Goal: Information Seeking & Learning: Learn about a topic

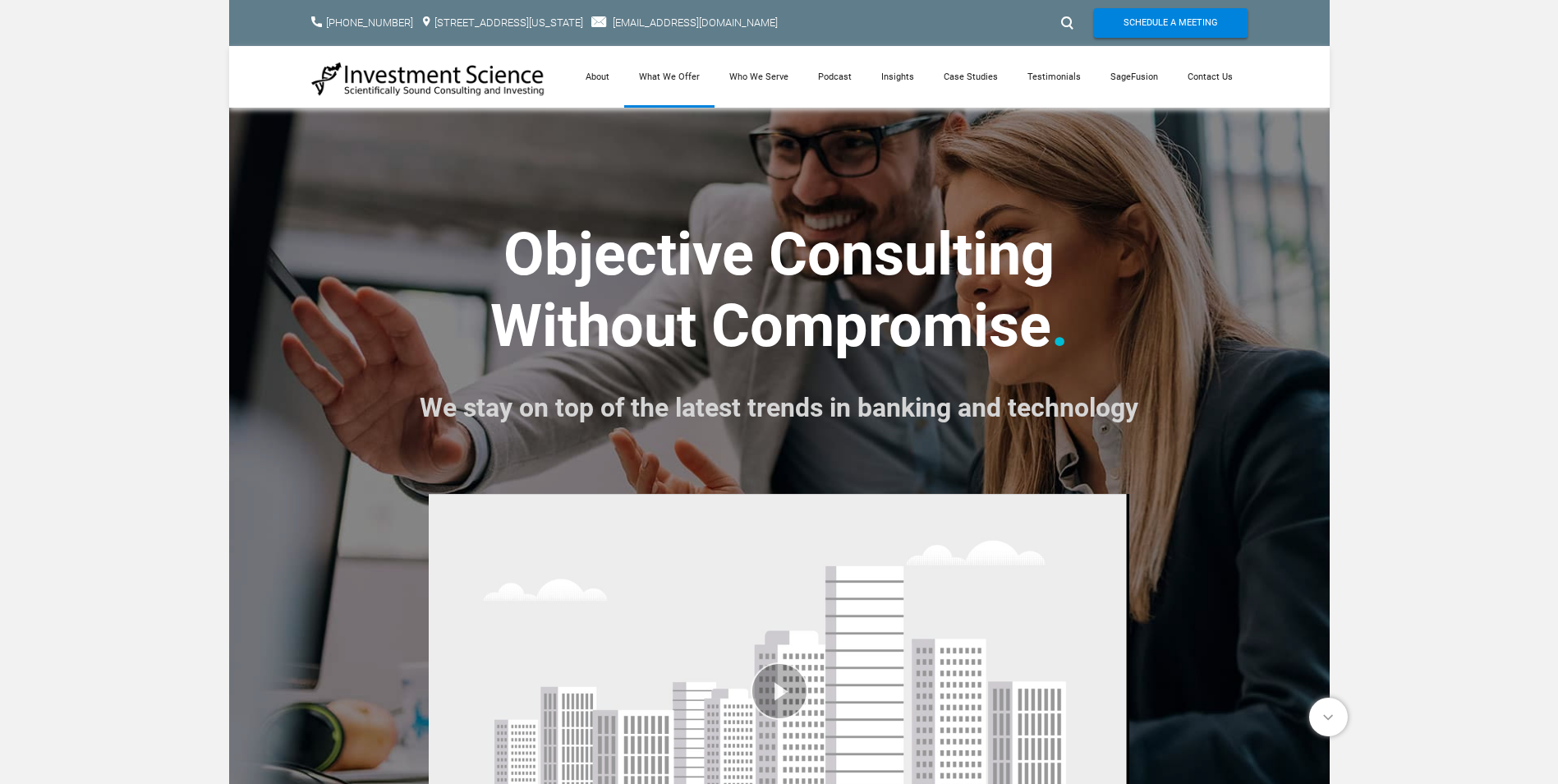
click at [679, 70] on link "What We Offer" at bounding box center [669, 76] width 91 height 61
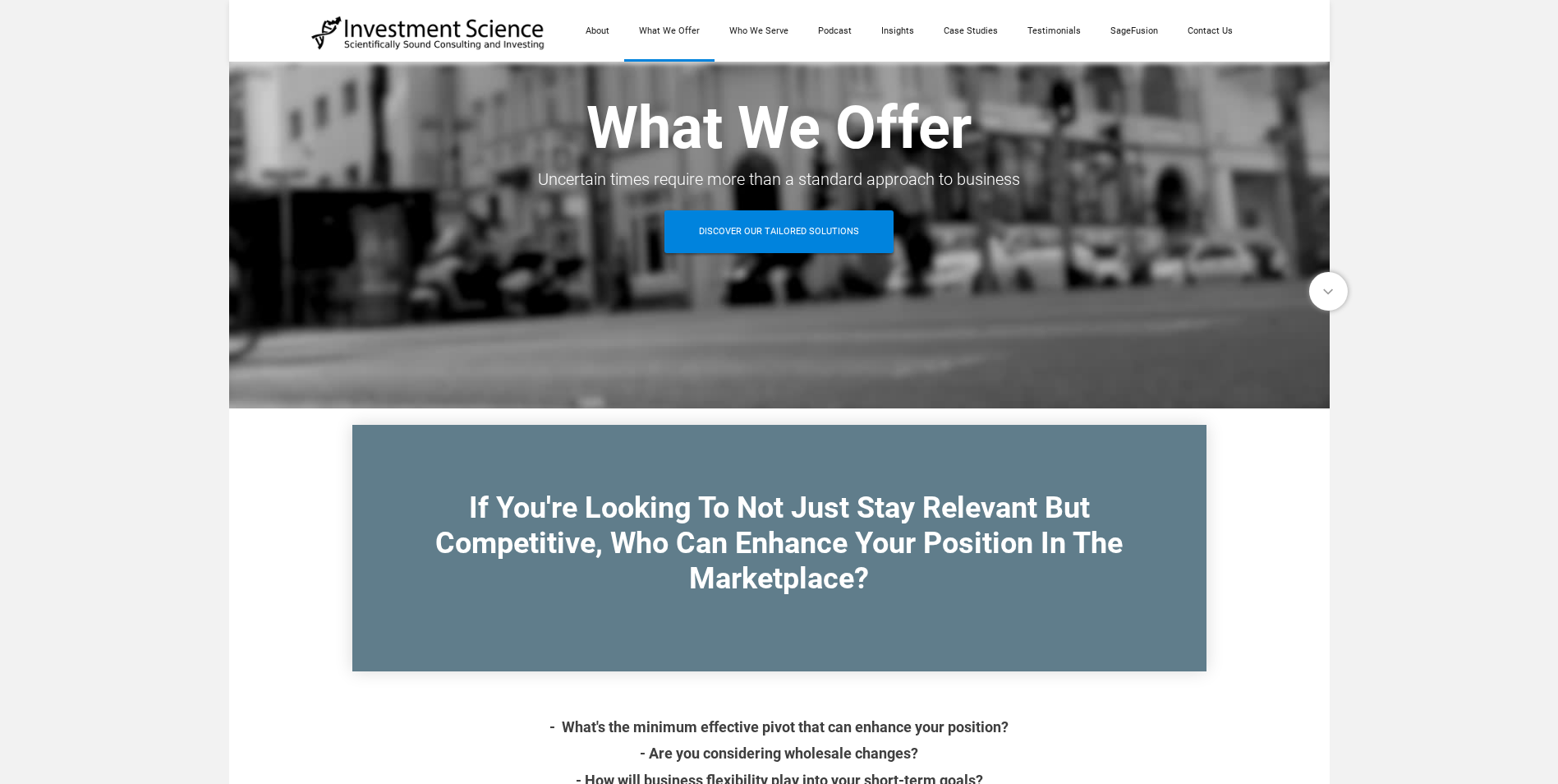
scroll to position [164, 0]
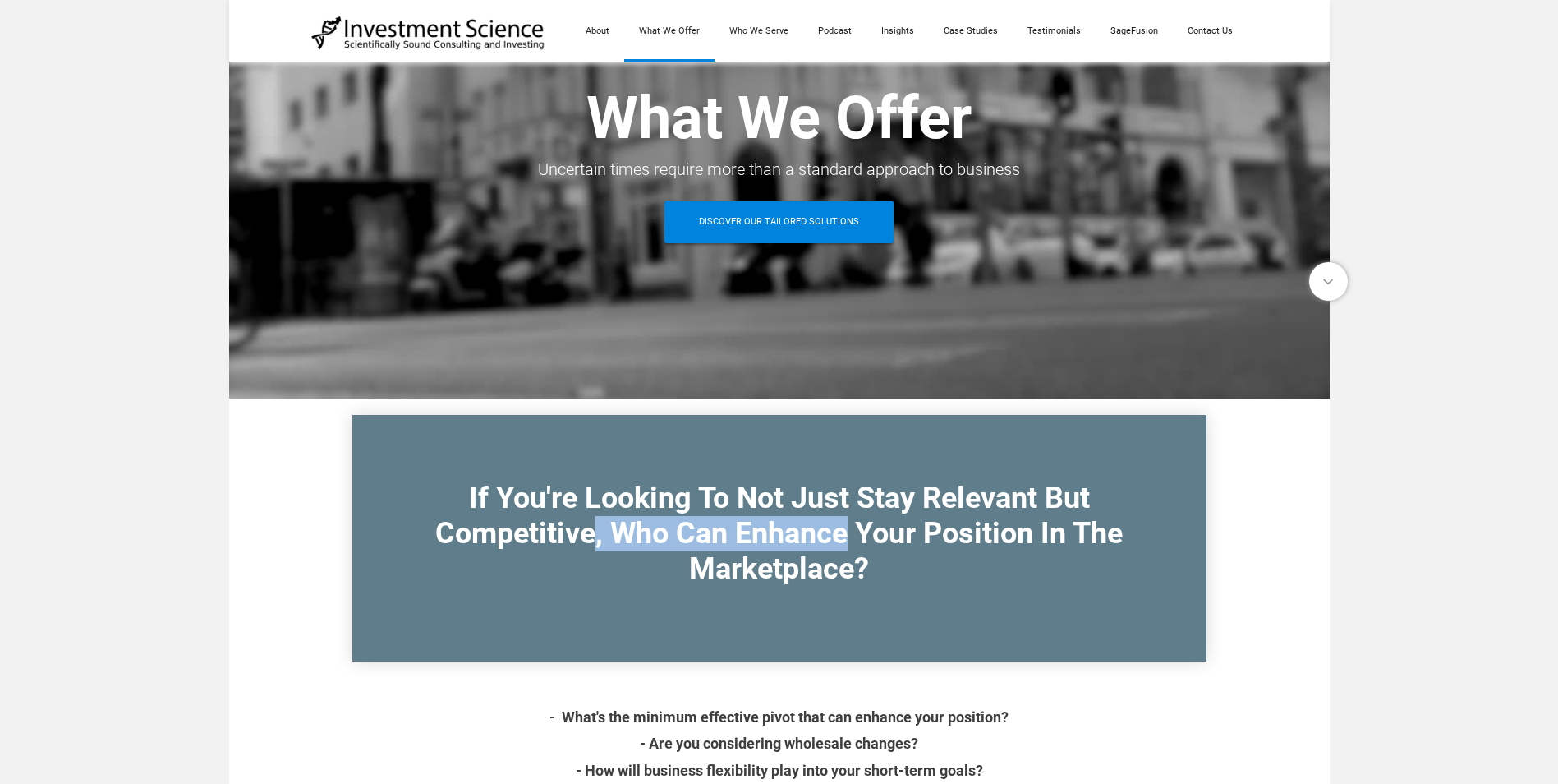
drag, startPoint x: 595, startPoint y: 529, endPoint x: 847, endPoint y: 549, distance: 252.8
click at [847, 549] on font "If You're Looking To Not Just Stay Relevant But Competitive, Who Can Enhance Yo…" at bounding box center [779, 533] width 688 height 105
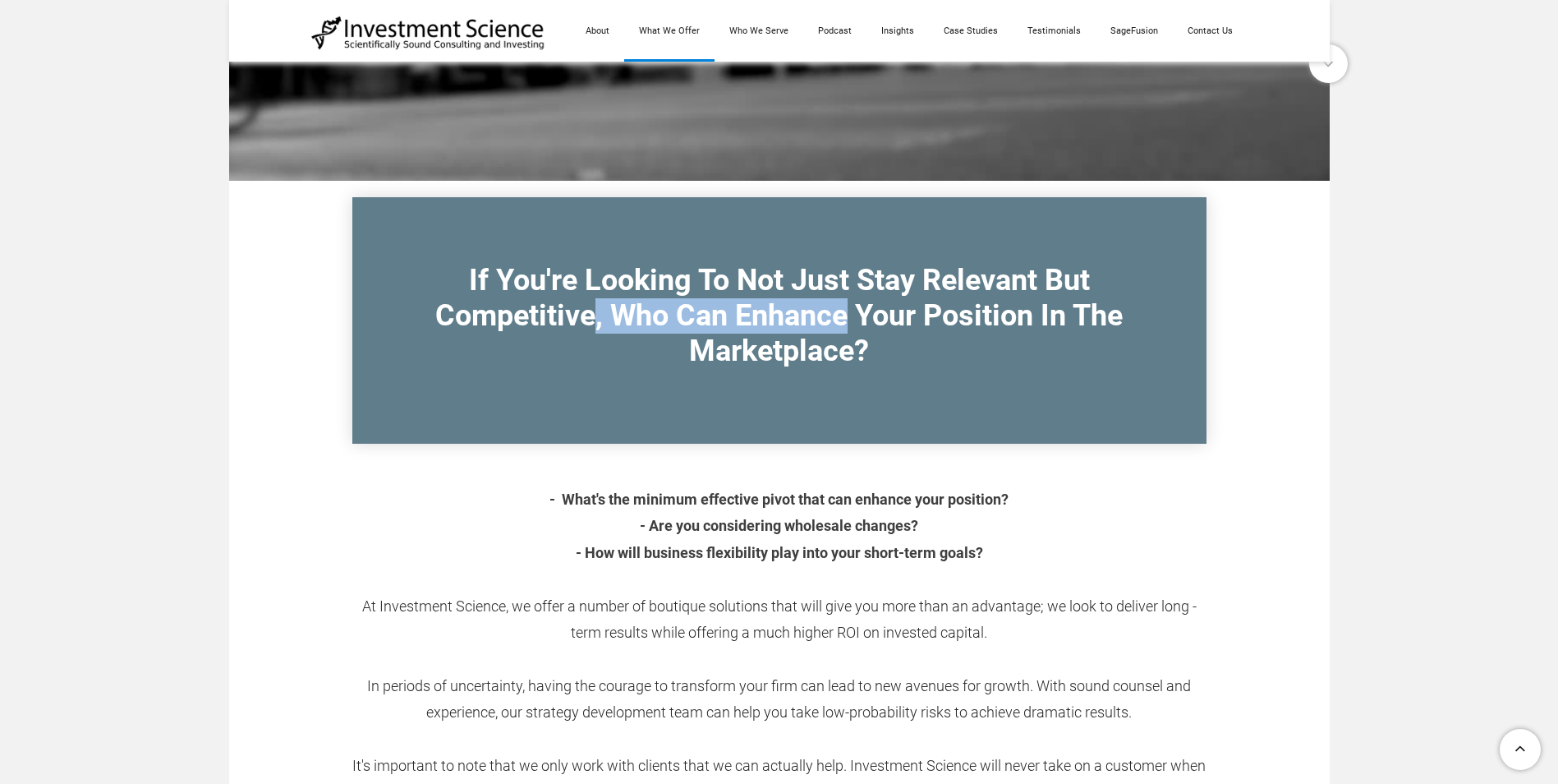
scroll to position [411, 0]
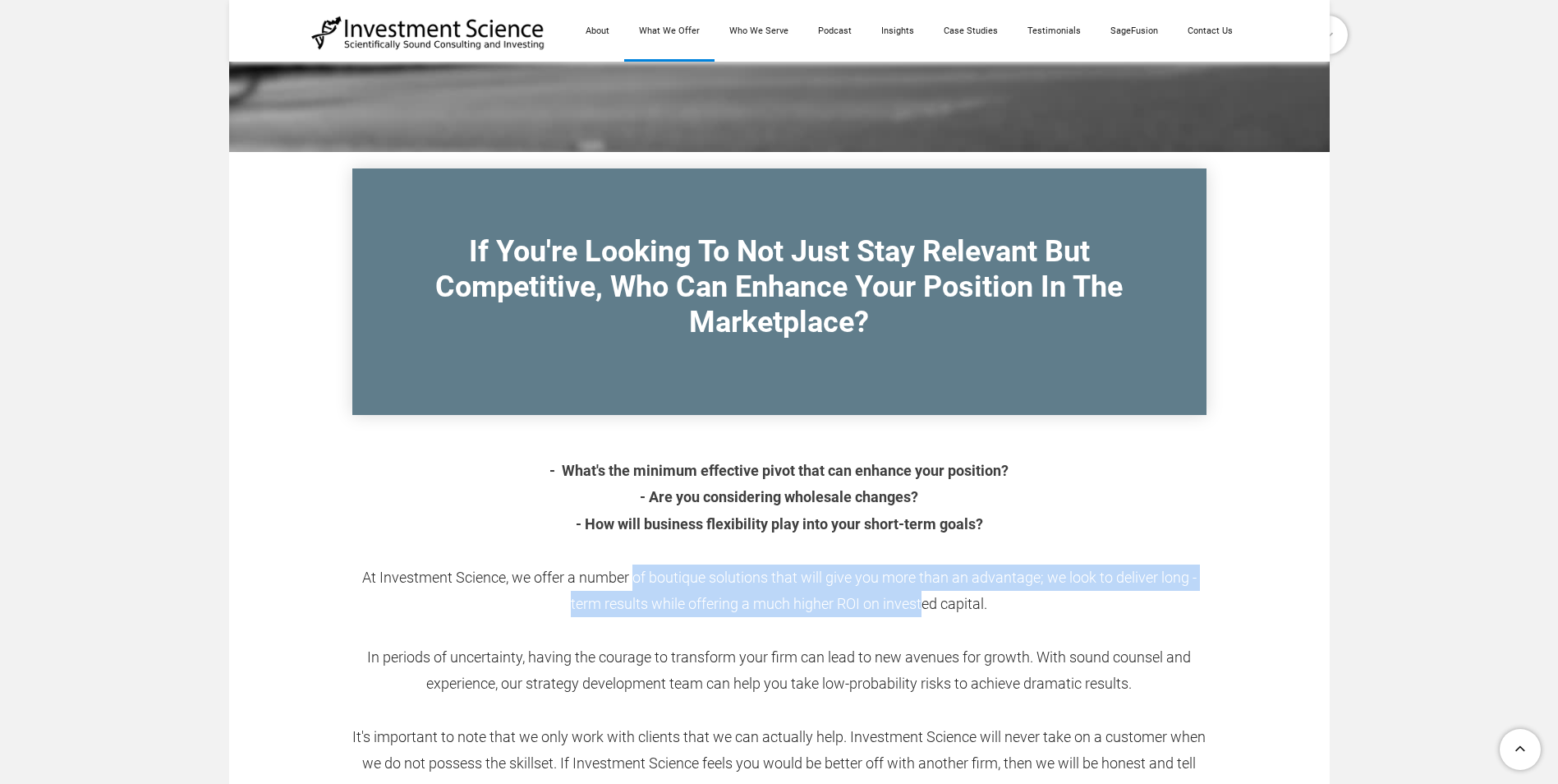
drag, startPoint x: 642, startPoint y: 572, endPoint x: 922, endPoint y: 608, distance: 282.3
click at [922, 608] on div "​​​- Wh​at's the minimum effective pivot that can enhance your position? - Are …" at bounding box center [779, 617] width 855 height 372
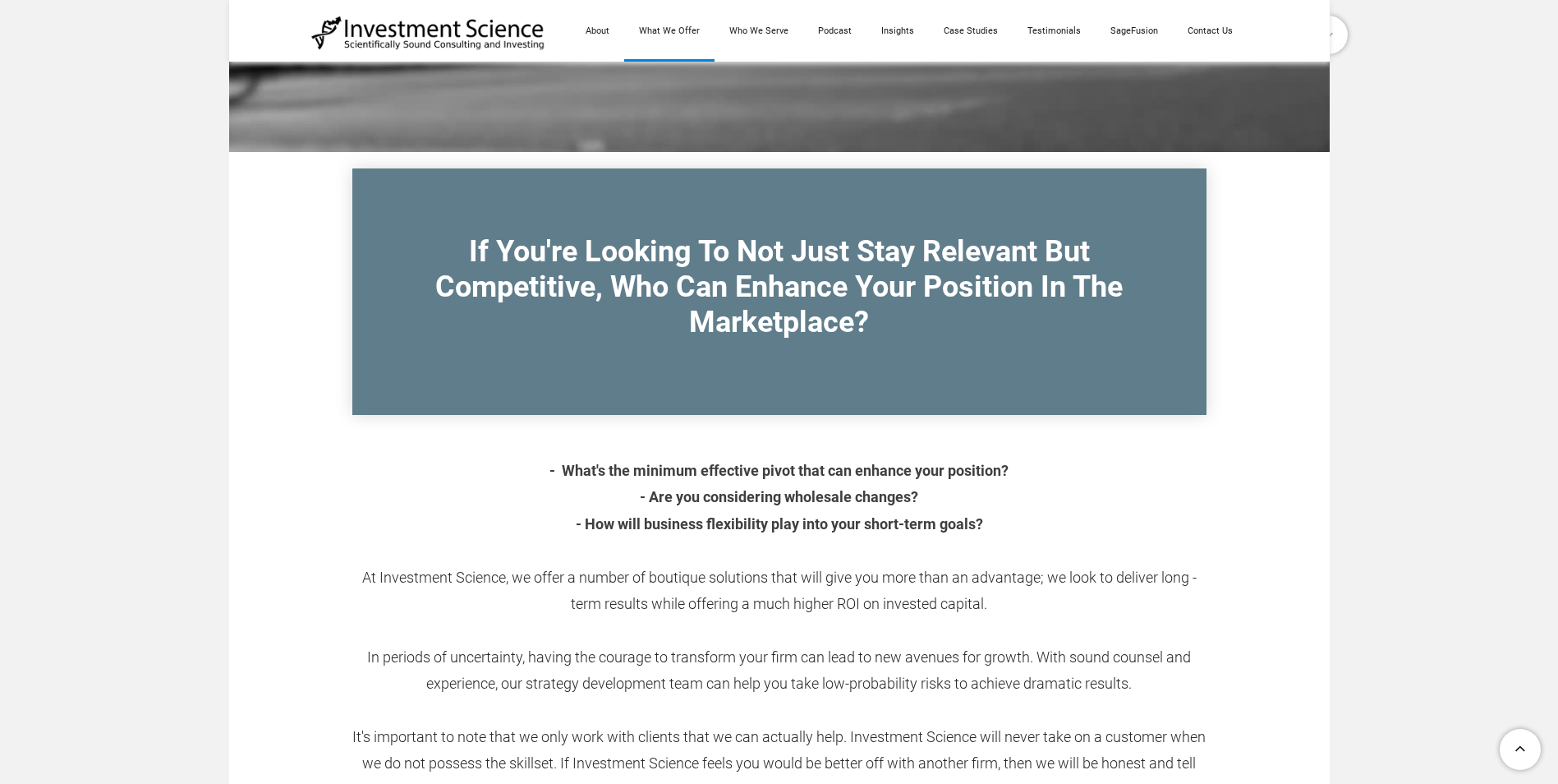
click at [429, 524] on div "​​​- Wh​at's the minimum effective pivot that can enhance your position? - Are …" at bounding box center [779, 617] width 855 height 372
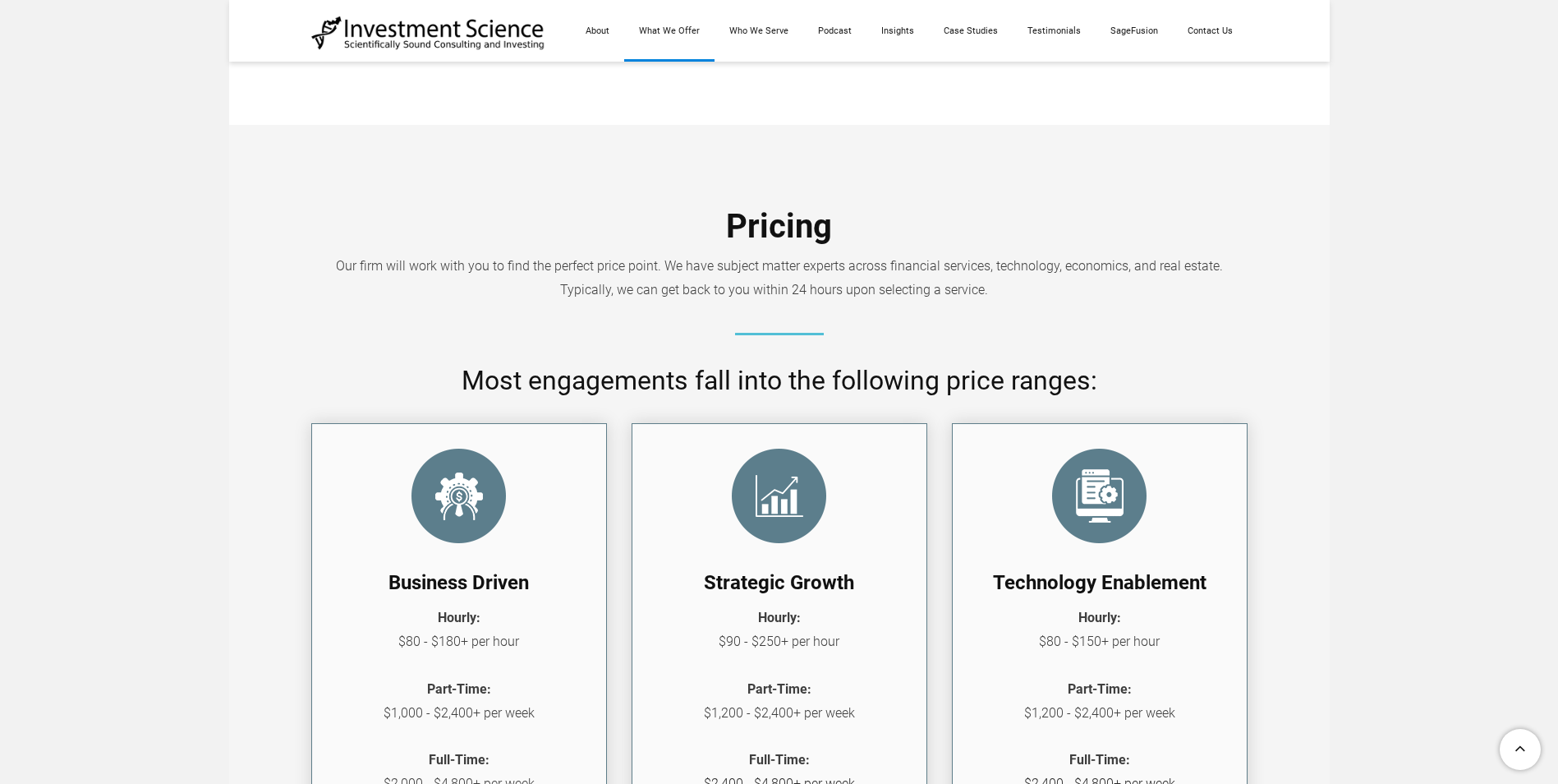
scroll to position [1478, 0]
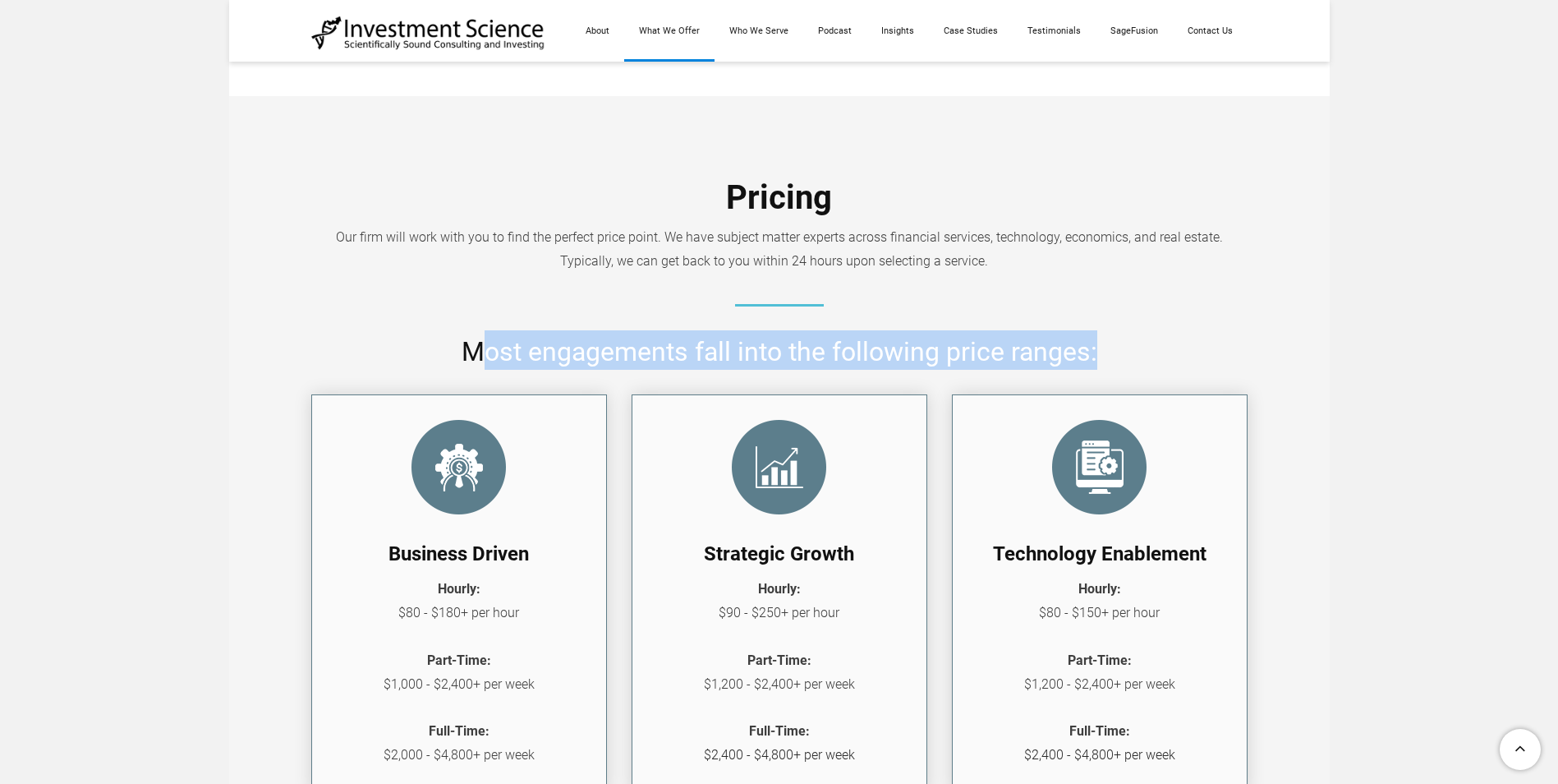
drag, startPoint x: 490, startPoint y: 349, endPoint x: 1174, endPoint y: 343, distance: 684.0
click at [1174, 343] on h2 "​​Most engagements fall into the following price ranges:" at bounding box center [779, 349] width 936 height 39
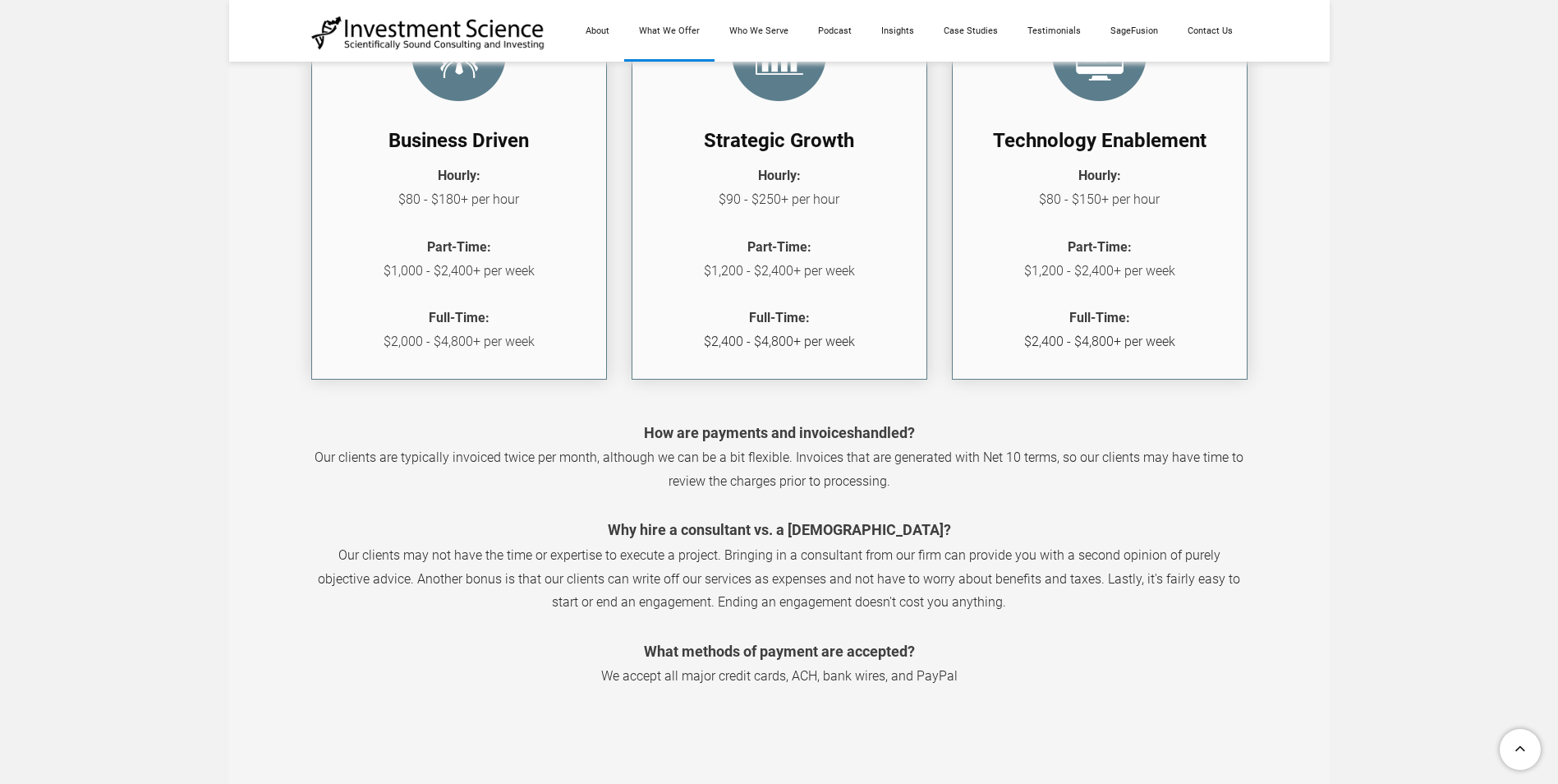
scroll to position [1889, 0]
